Goal: Download file/media

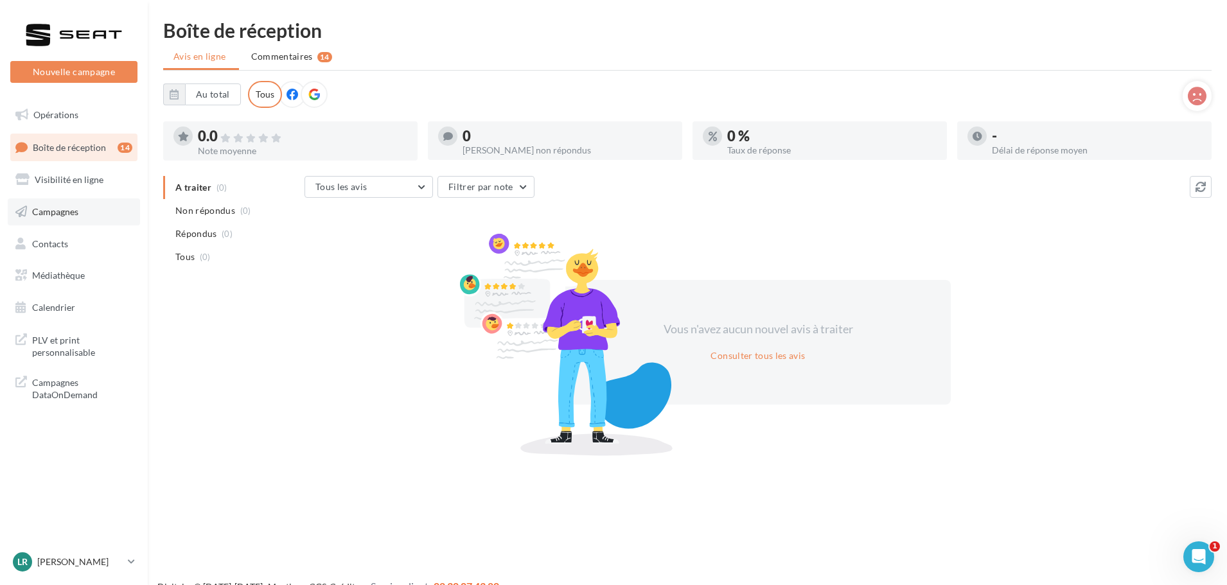
click at [71, 217] on link "Campagnes" at bounding box center [74, 211] width 132 height 27
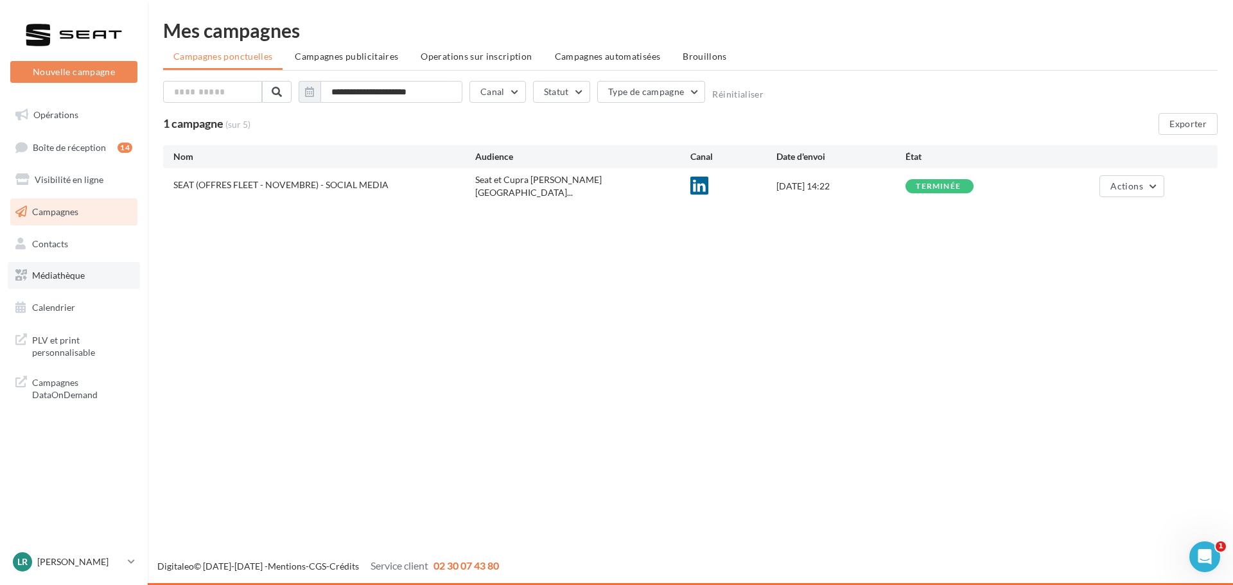
click at [82, 269] on link "Médiathèque" at bounding box center [74, 275] width 132 height 27
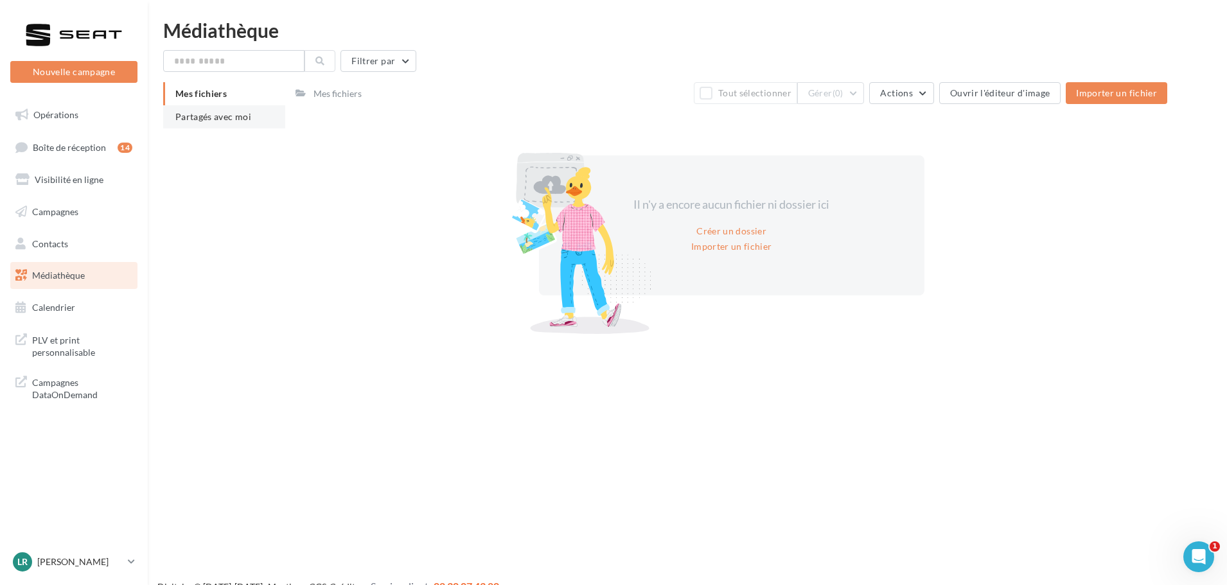
click at [206, 114] on span "Partagés avec moi" at bounding box center [213, 116] width 76 height 11
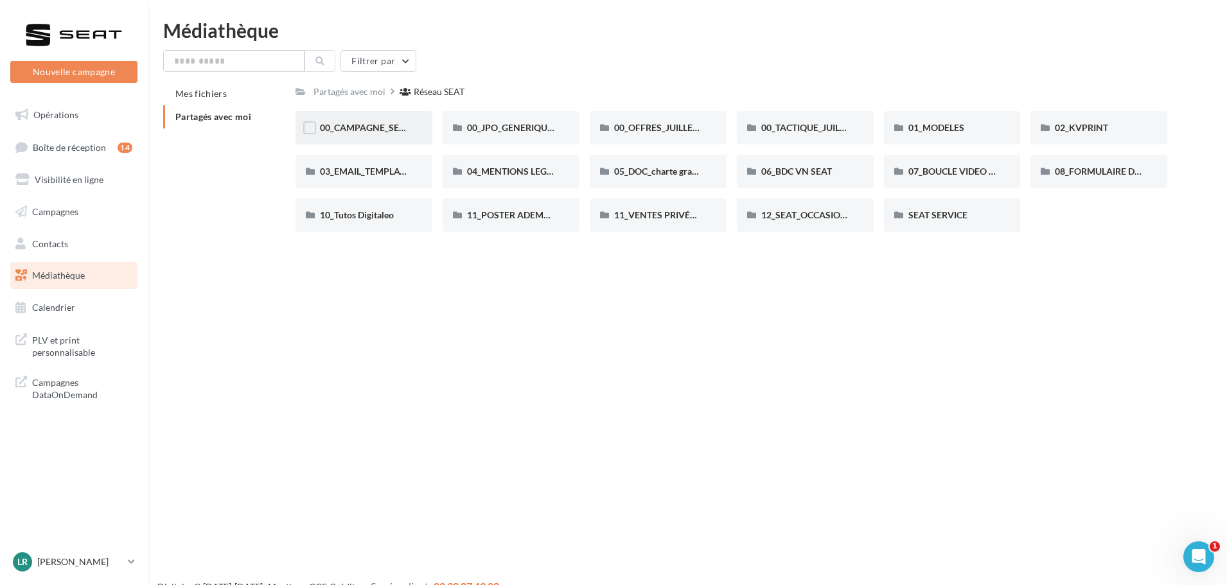
click at [413, 125] on div "00_CAMPAGNE_SEPTEMBRE" at bounding box center [363, 127] width 137 height 33
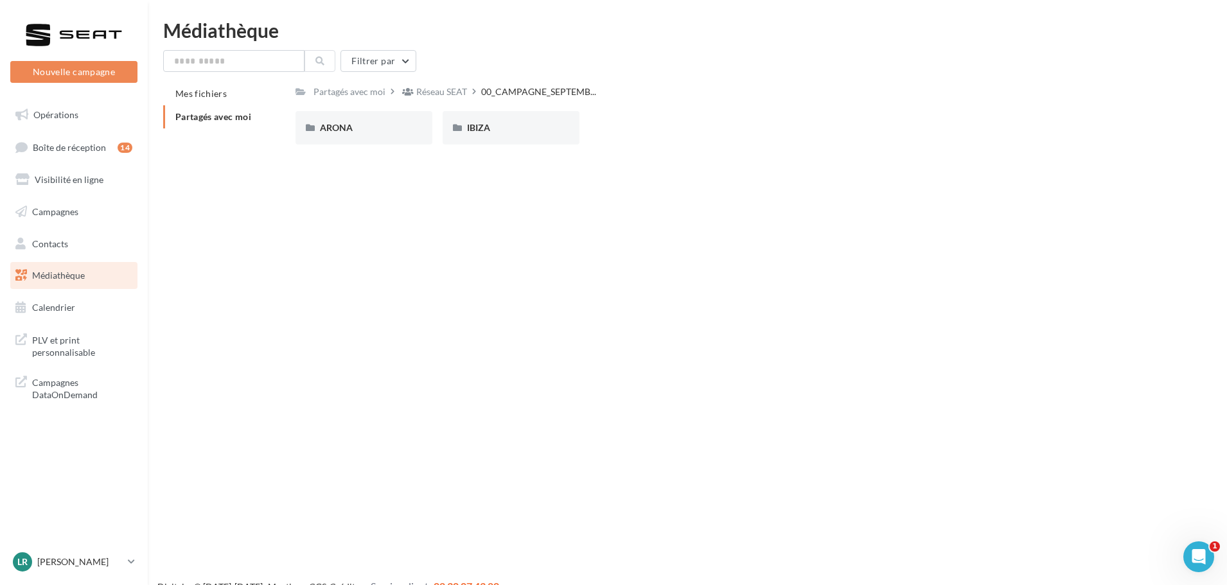
click at [413, 125] on div "ARONA" at bounding box center [363, 127] width 137 height 33
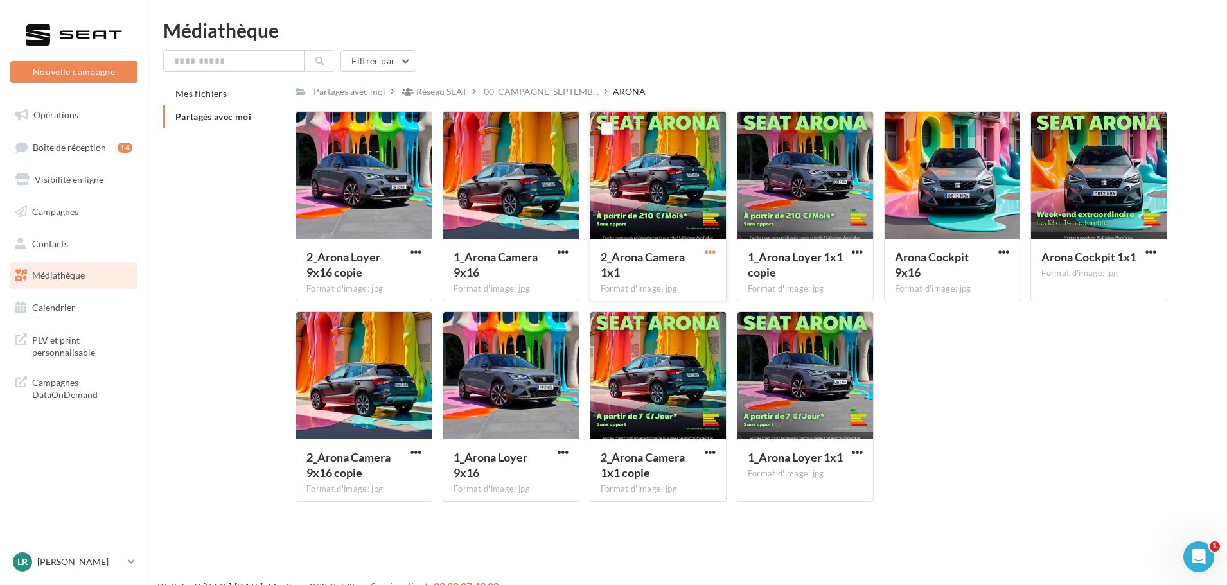
click at [712, 254] on span "button" at bounding box center [710, 252] width 11 height 11
click at [672, 274] on button "Télécharger" at bounding box center [654, 277] width 128 height 33
click at [425, 89] on div "Réseau SEAT" at bounding box center [441, 91] width 51 height 13
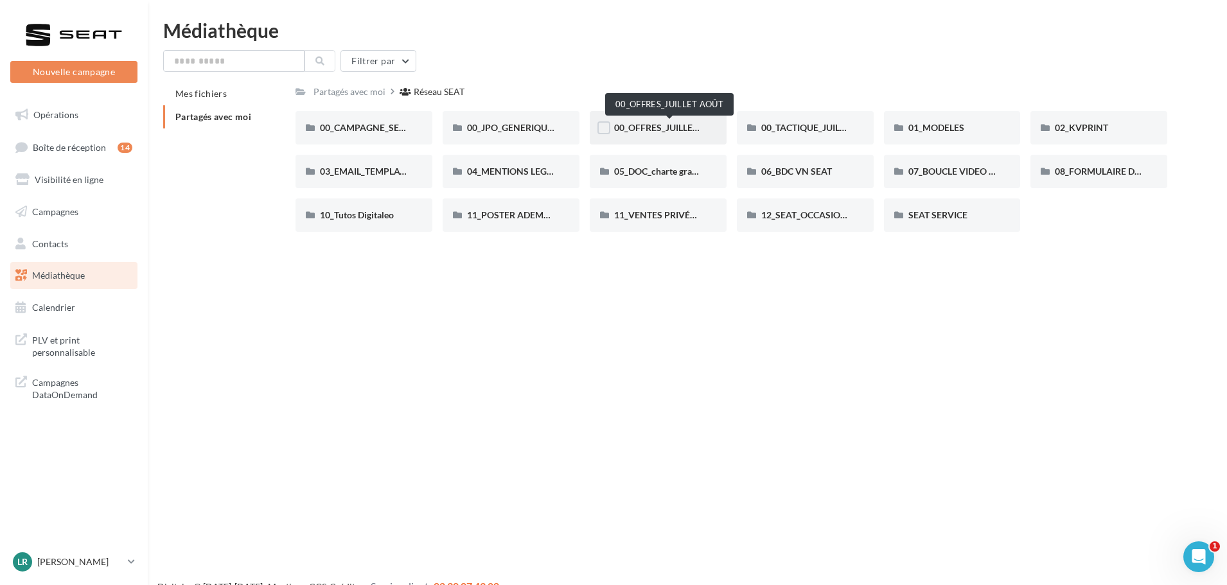
click at [659, 131] on span "00_OFFRES_JUILLET AOÛT" at bounding box center [669, 127] width 110 height 11
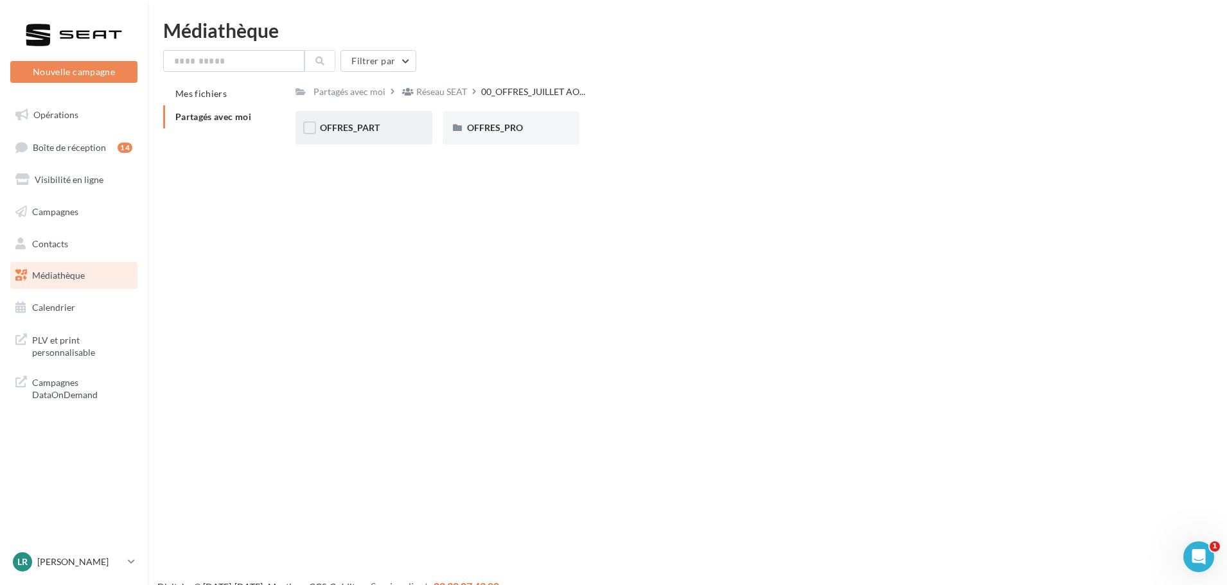
click at [402, 133] on div "OFFRES_PART" at bounding box center [364, 127] width 88 height 13
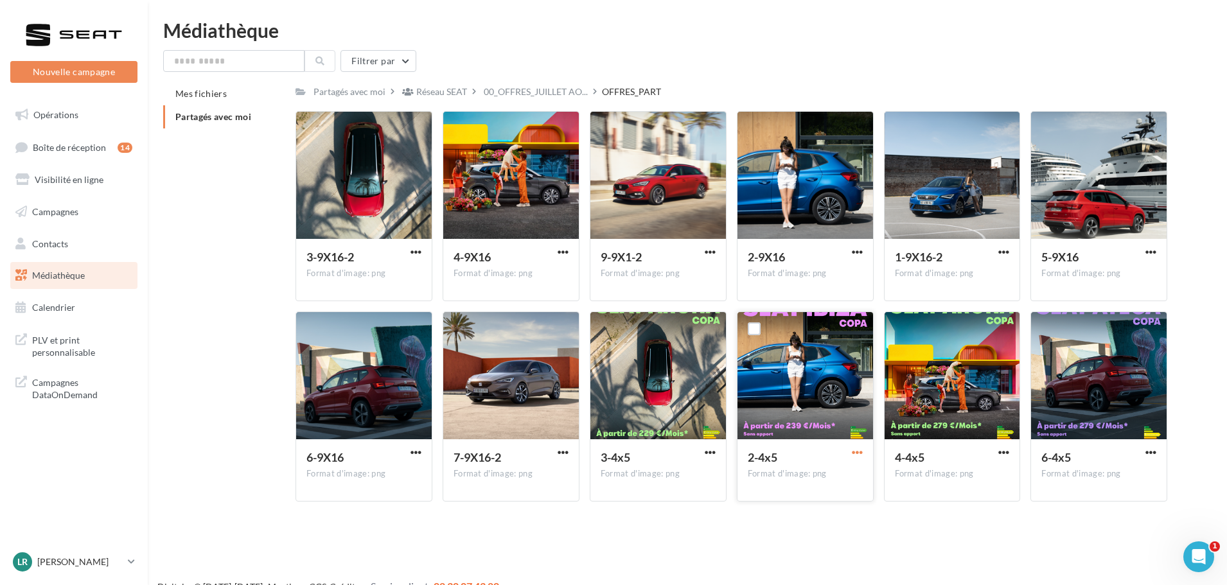
click at [862, 451] on span "button" at bounding box center [857, 452] width 11 height 11
click at [841, 473] on button "Télécharger" at bounding box center [801, 477] width 128 height 33
click at [529, 92] on span "00_OFFRES_JUILLET AO..." at bounding box center [536, 91] width 104 height 13
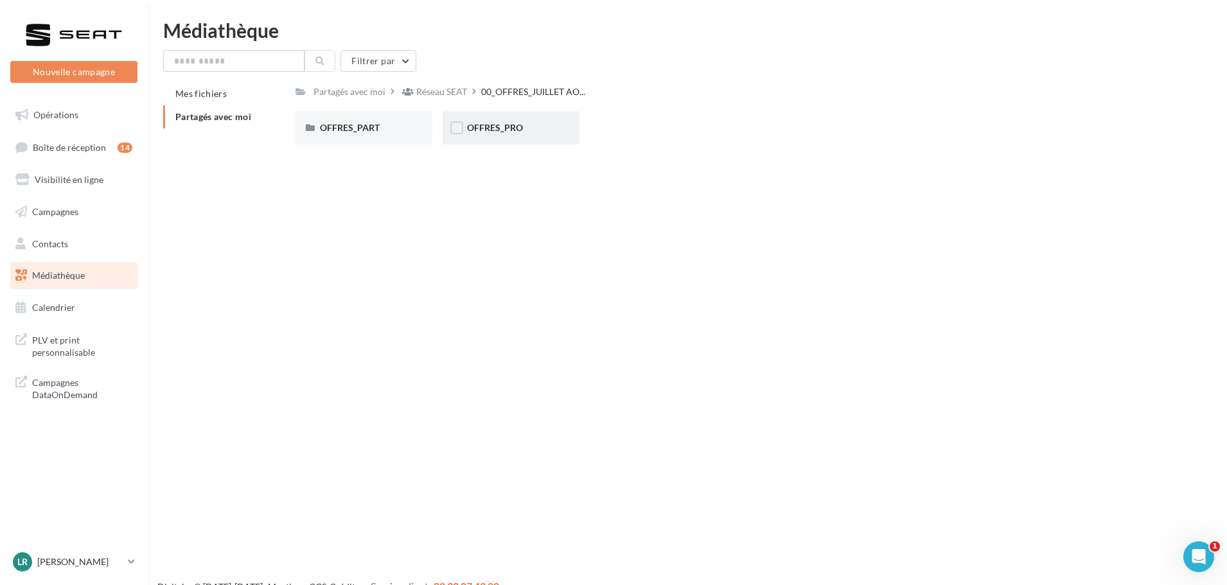
click at [506, 122] on span "OFFRES_PRO" at bounding box center [495, 127] width 56 height 11
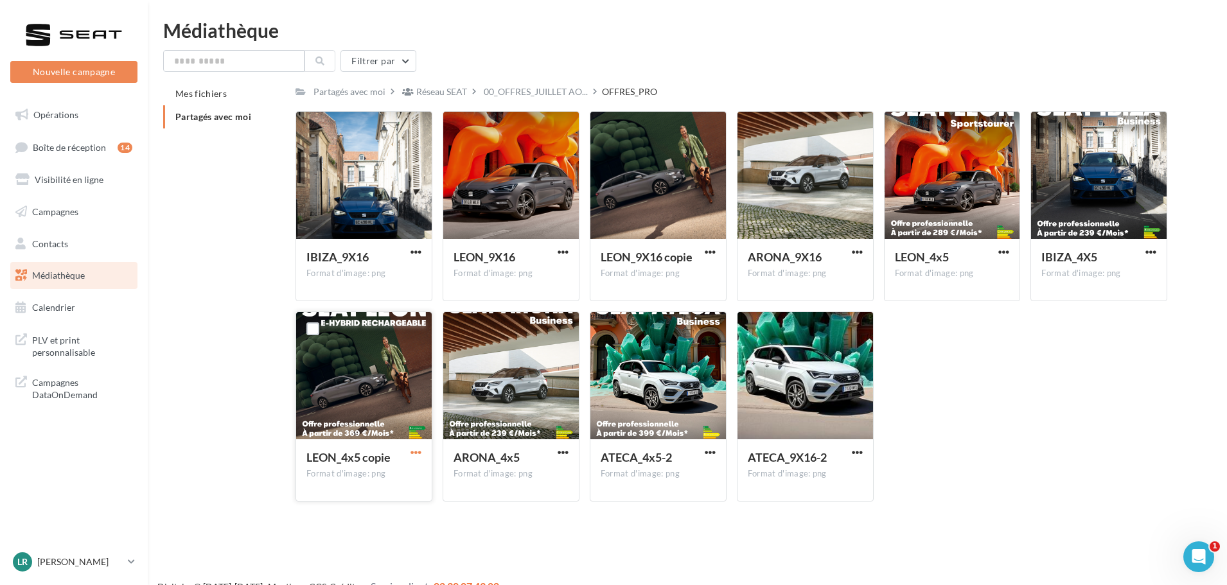
click at [412, 450] on span "button" at bounding box center [415, 452] width 11 height 11
click at [372, 477] on button "Télécharger" at bounding box center [359, 477] width 128 height 33
